Goal: Navigation & Orientation: Find specific page/section

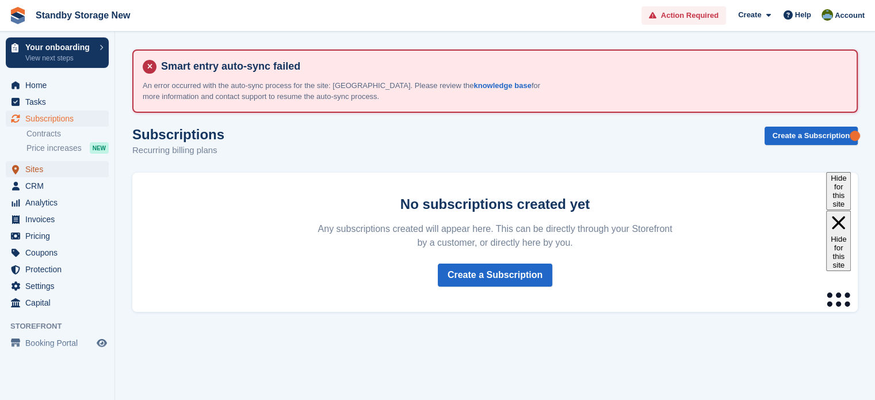
click at [36, 170] on span "Sites" at bounding box center [59, 169] width 69 height 16
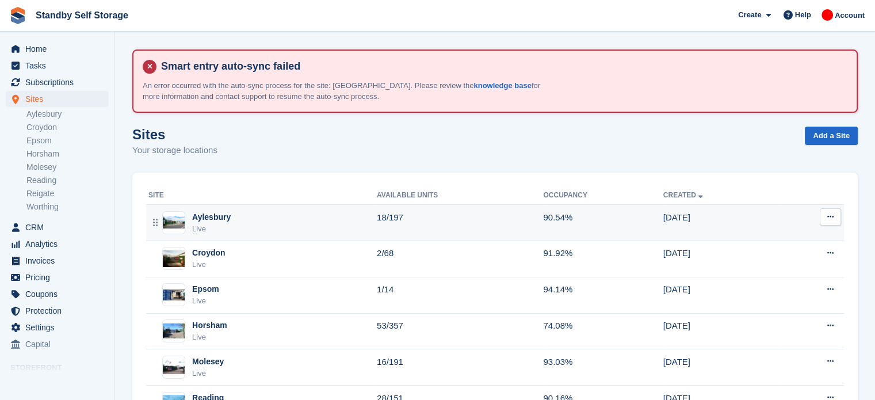
click at [237, 224] on div "Aylesbury Live" at bounding box center [262, 223] width 228 height 24
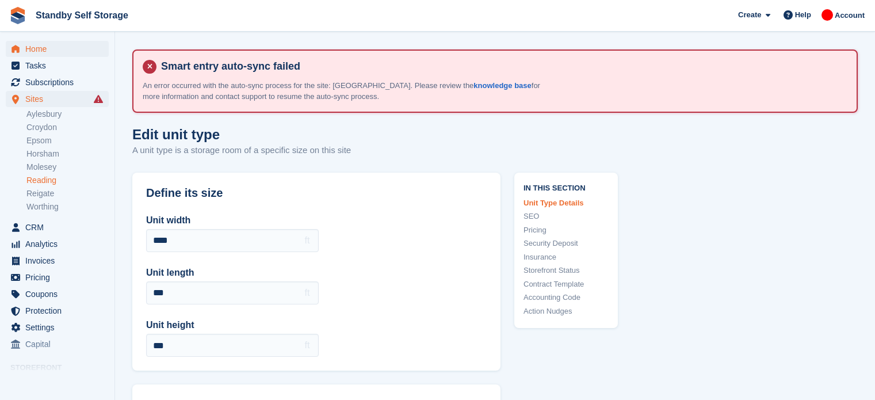
scroll to position [10, 0]
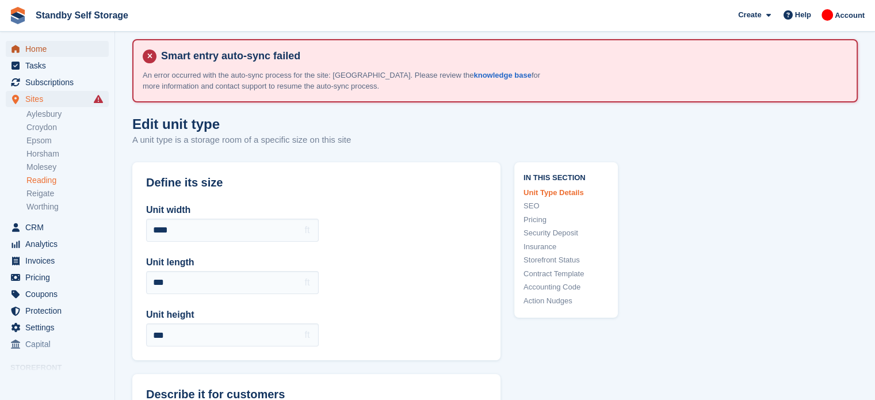
click at [46, 52] on span "Home" at bounding box center [59, 49] width 69 height 16
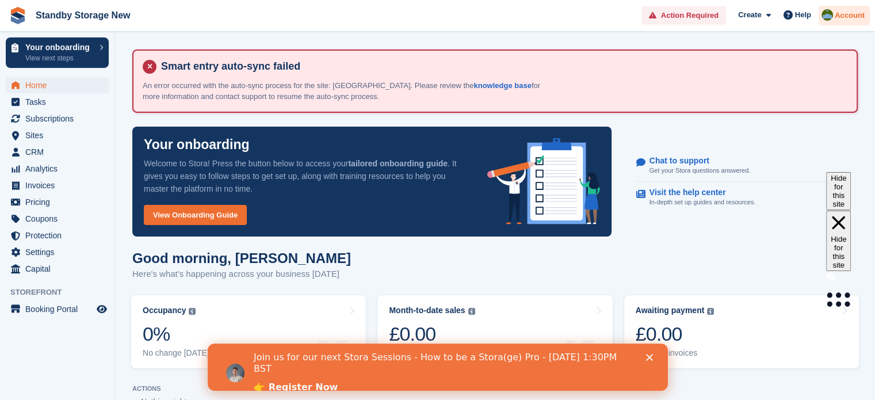
click at [841, 18] on span "Account" at bounding box center [849, 15] width 30 height 11
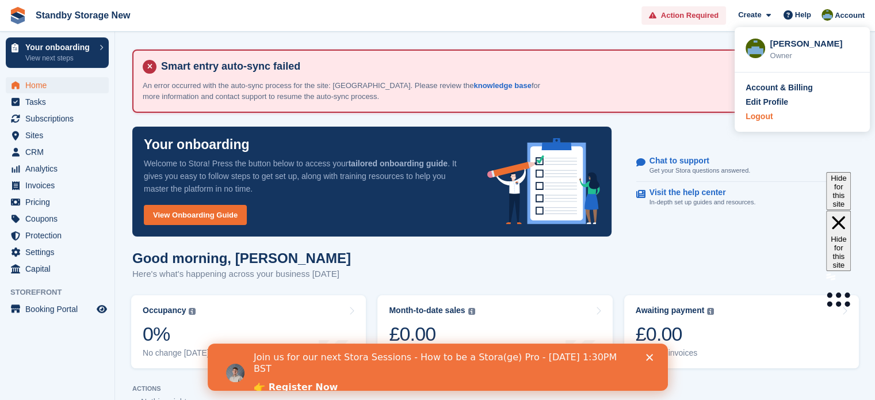
click at [760, 116] on div "Logout" at bounding box center [758, 116] width 27 height 12
